Goal: Task Accomplishment & Management: Use online tool/utility

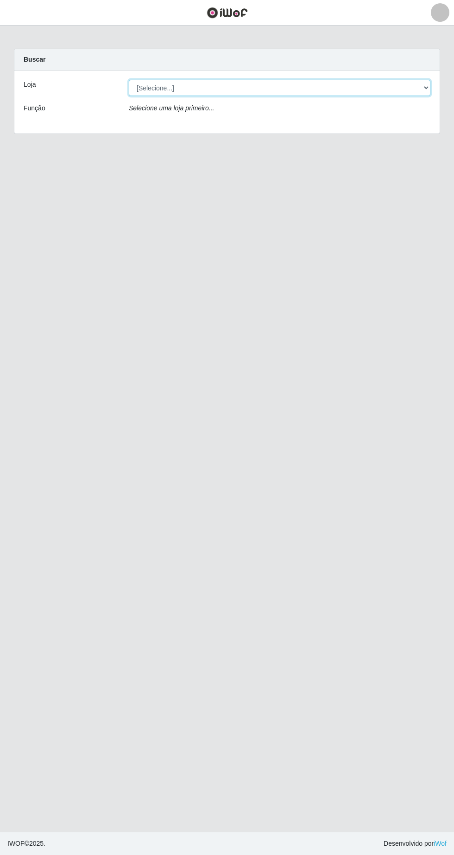
click at [139, 83] on select "[Selecione...] Extrabom - Loja 05 [GEOGRAPHIC_DATA]" at bounding box center [280, 88] width 302 height 16
select select "494"
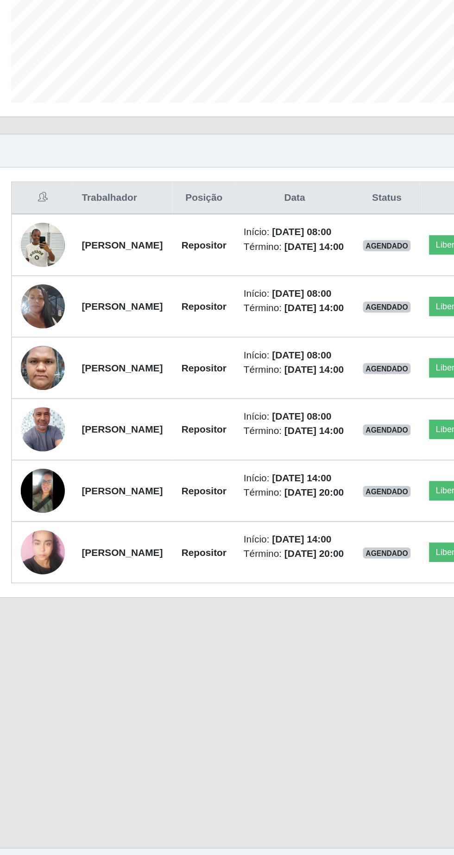
scroll to position [1, 0]
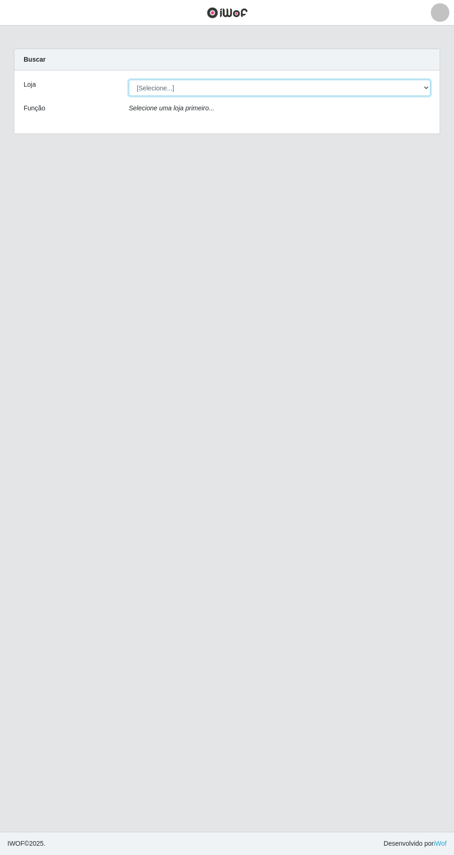
click at [164, 85] on select "[Selecione...] Extrabom - Loja 05 [GEOGRAPHIC_DATA]" at bounding box center [280, 88] width 302 height 16
select select "494"
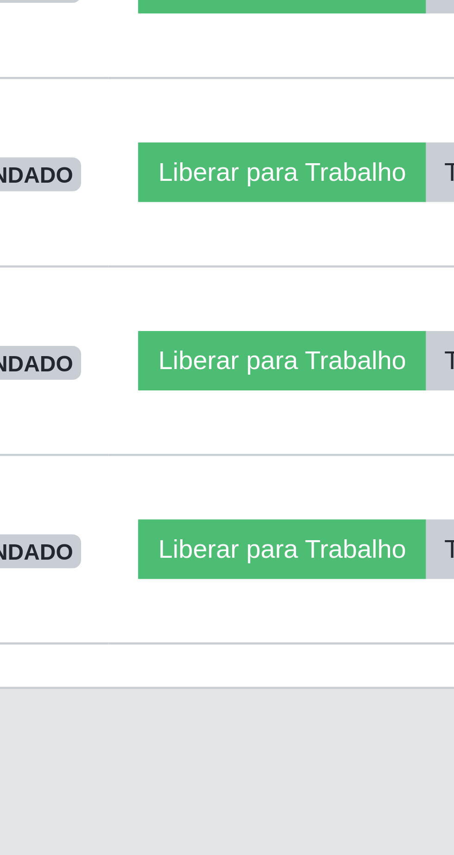
scroll to position [3, 0]
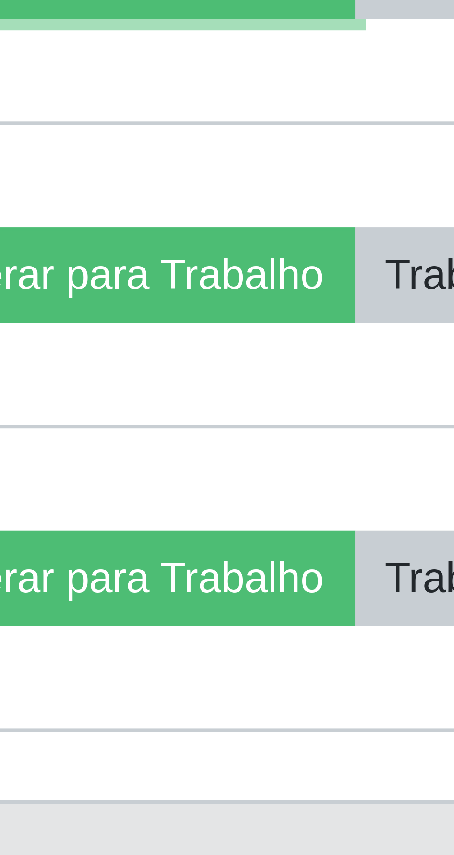
click at [361, 557] on button "Liberar para Trabalho" at bounding box center [335, 550] width 63 height 13
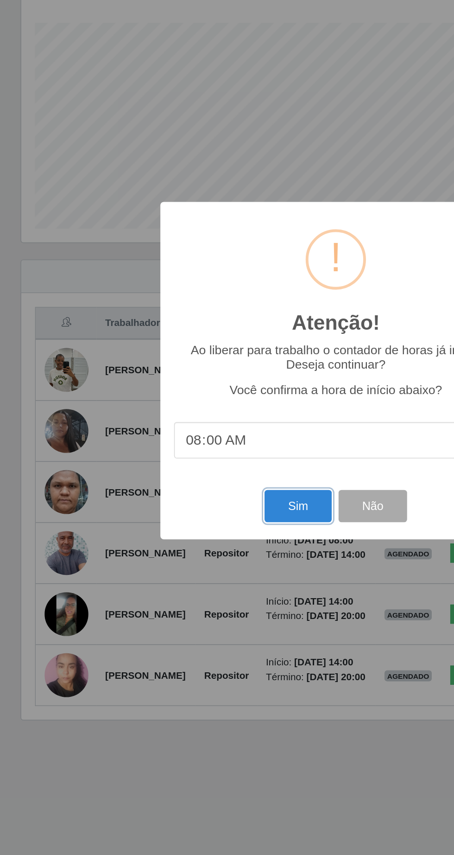
click at [202, 523] on button "Sim" at bounding box center [201, 519] width 45 height 22
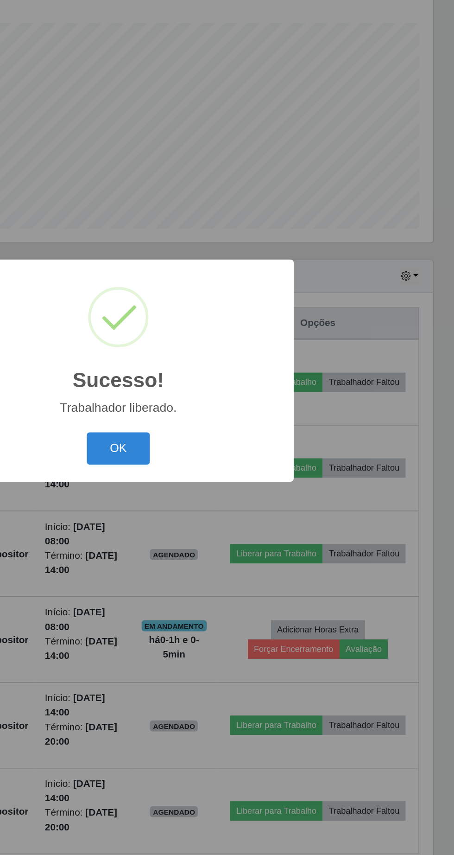
click at [242, 482] on button "OK" at bounding box center [227, 480] width 43 height 22
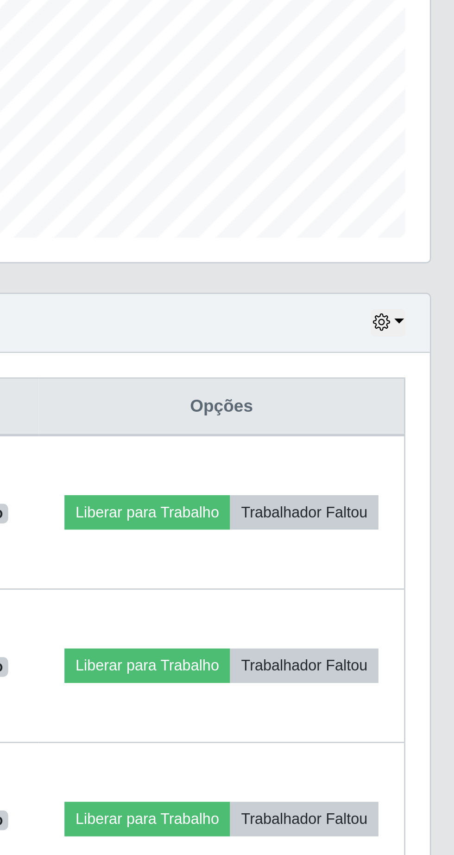
scroll to position [21, 0]
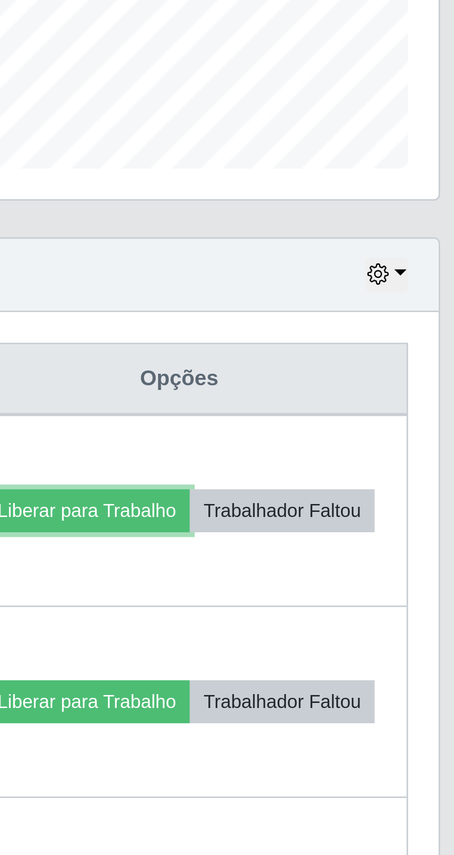
click at [364, 429] on button "Liberar para Trabalho" at bounding box center [333, 435] width 63 height 13
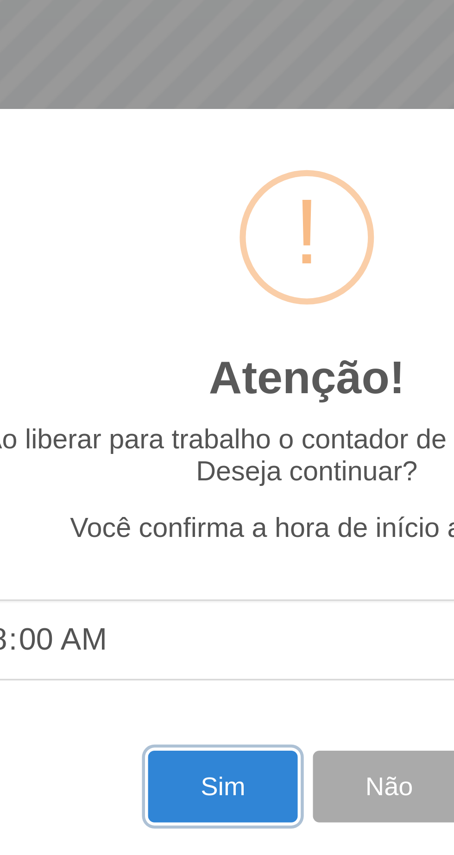
click at [195, 520] on button "Sim" at bounding box center [201, 519] width 45 height 22
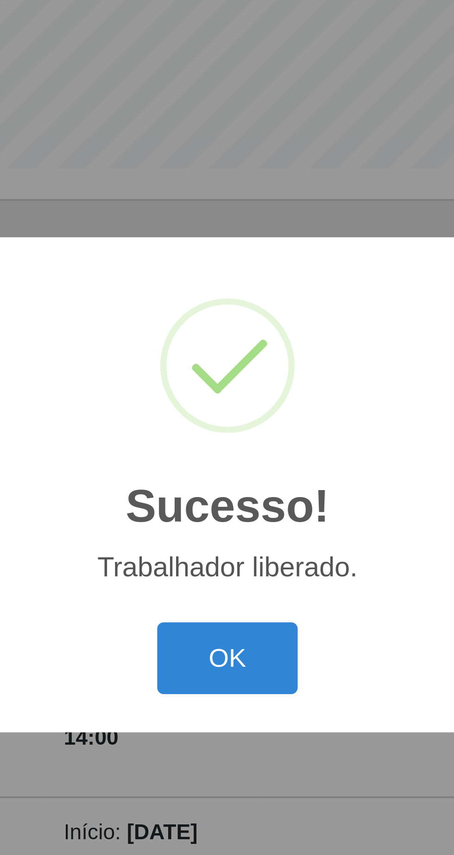
click at [228, 484] on button "OK" at bounding box center [227, 480] width 43 height 22
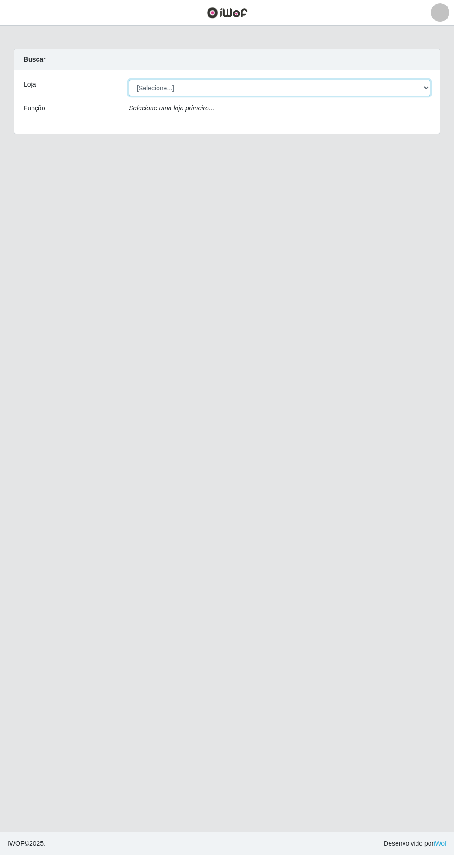
click at [150, 84] on select "[Selecione...] Extrabom - Loja 05 [GEOGRAPHIC_DATA]" at bounding box center [280, 88] width 302 height 16
select select "494"
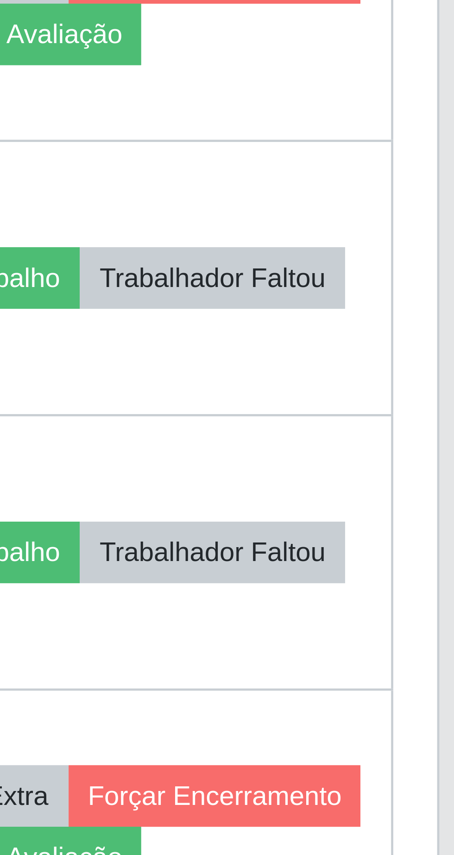
scroll to position [0, 0]
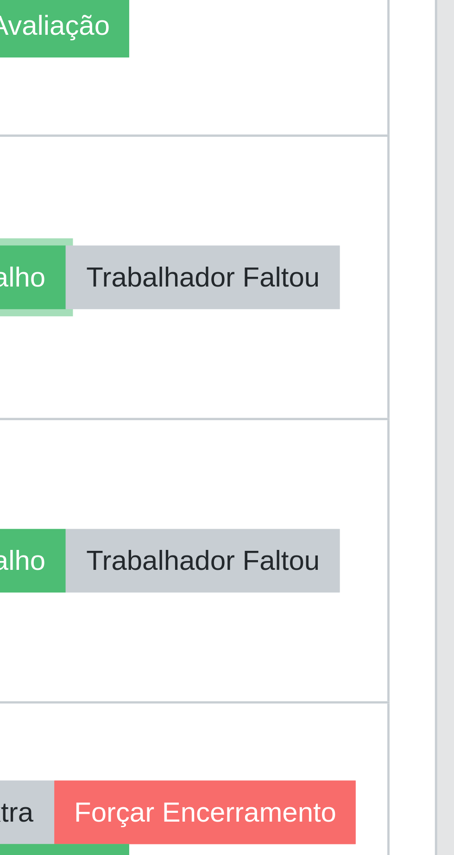
click at [364, 488] on button "Liberar para Trabalho" at bounding box center [333, 493] width 63 height 13
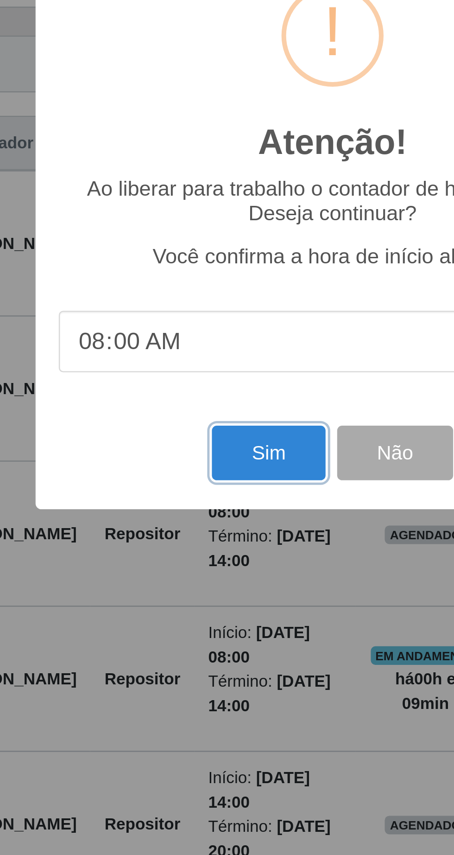
click at [201, 512] on button "Sim" at bounding box center [201, 519] width 45 height 22
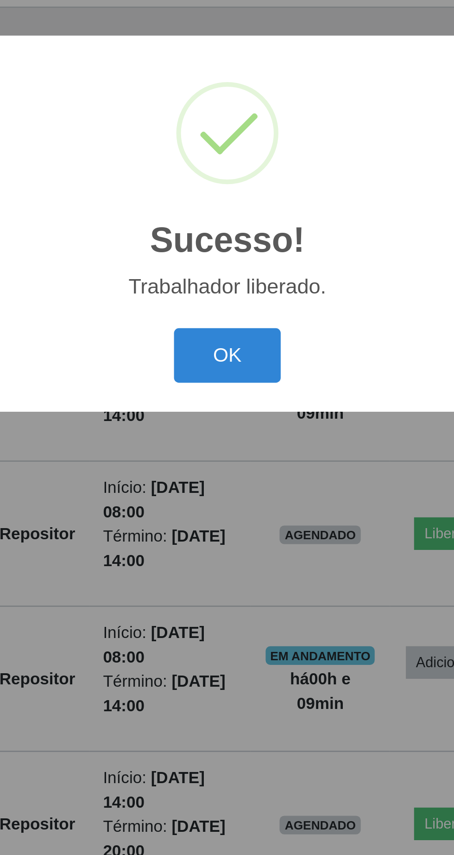
click at [230, 481] on button "OK" at bounding box center [227, 480] width 43 height 22
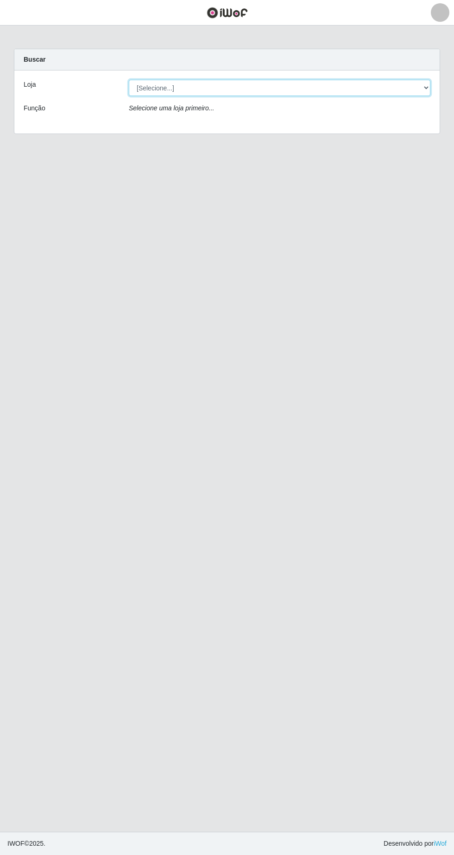
click at [238, 87] on select "[Selecione...] Extrabom - Loja 05 [GEOGRAPHIC_DATA]" at bounding box center [280, 88] width 302 height 16
select select "494"
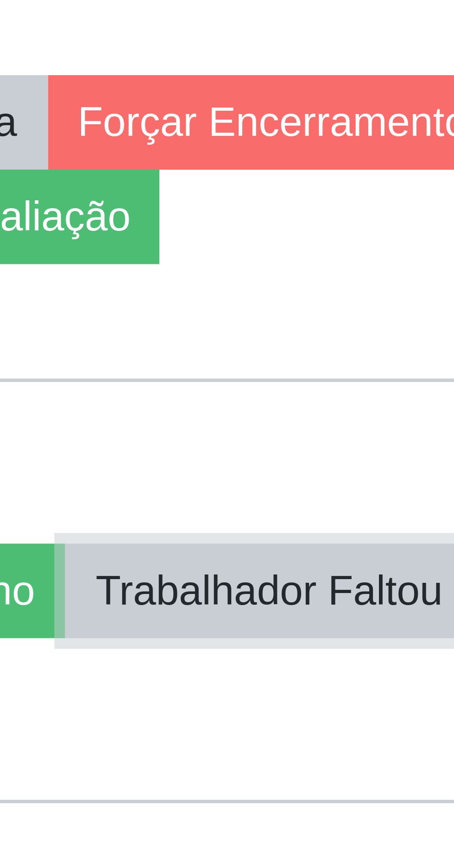
click at [388, 557] on button "Trabalhador Faltou" at bounding box center [392, 551] width 56 height 13
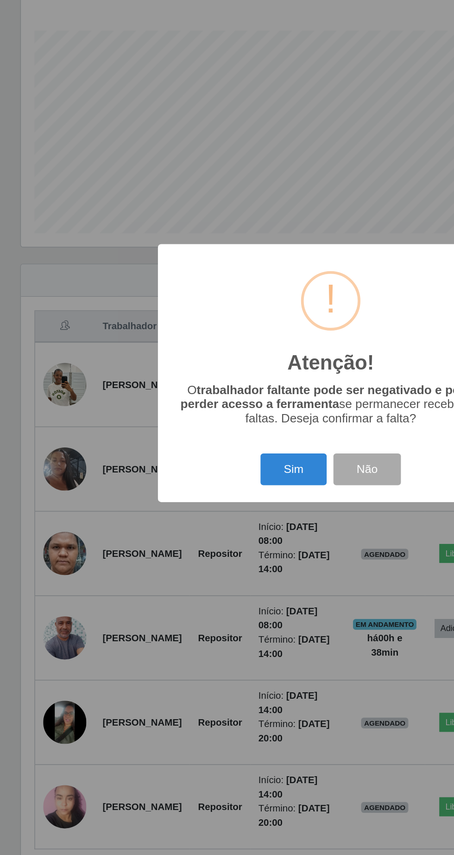
click at [192, 504] on button "Sim" at bounding box center [201, 493] width 45 height 22
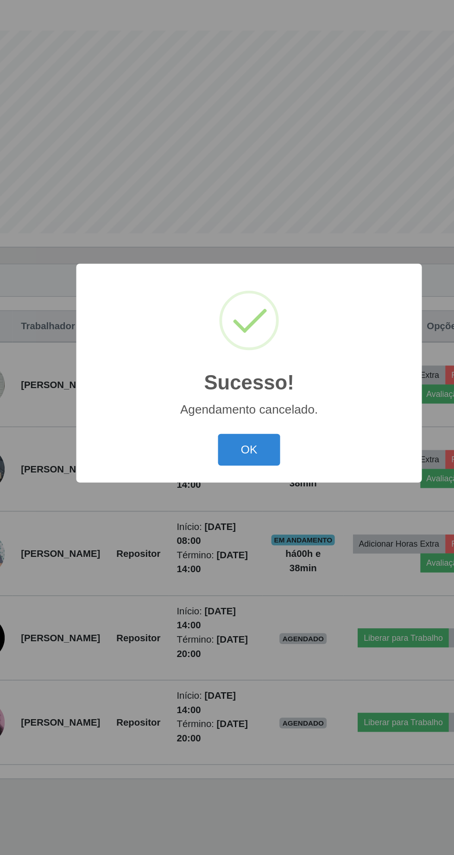
click at [218, 491] on button "OK" at bounding box center [227, 480] width 43 height 22
